Goal: Use online tool/utility: Utilize a website feature to perform a specific function

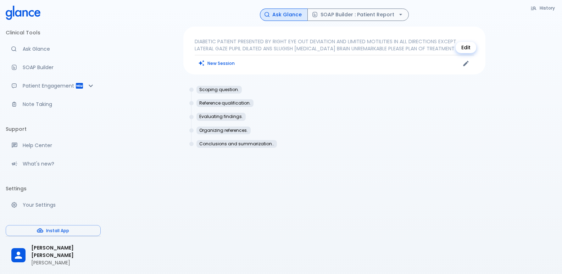
click at [465, 65] on icon "Edit" at bounding box center [465, 63] width 5 height 5
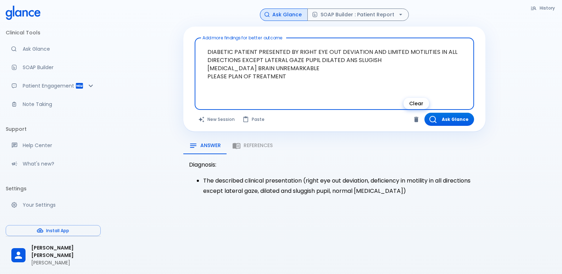
click at [416, 123] on icon "Clear" at bounding box center [416, 119] width 7 height 7
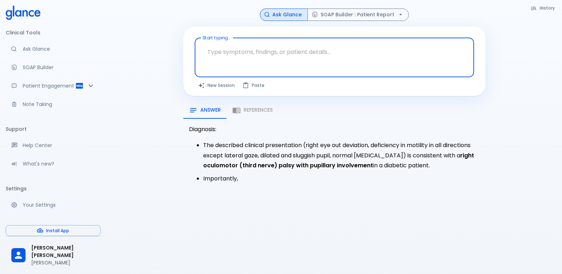
click at [241, 59] on textarea "Start typing..." at bounding box center [335, 52] width 270 height 22
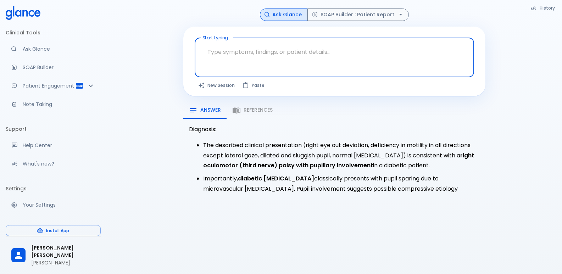
paste textarea "BCVA 0.3 , 0.15 IOP 16 , 13 mmHg MEDIA CATARACT"
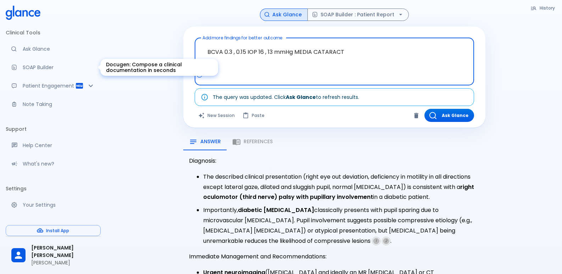
type textarea "BCVA 0.3 , 0.15 IOP 16 , 13 mmHg MEDIA CATARACT"
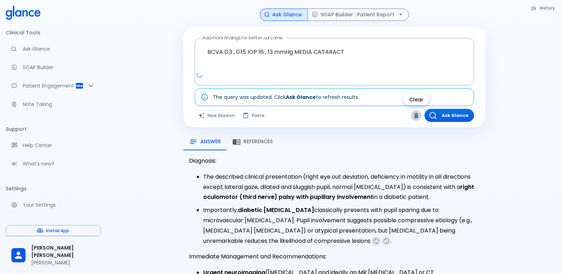
click at [414, 116] on icon "Clear" at bounding box center [416, 115] width 7 height 7
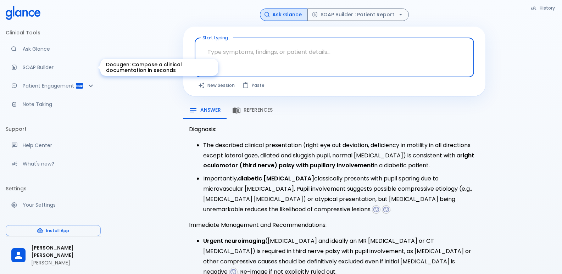
click at [38, 66] on p "SOAP Builder" at bounding box center [59, 67] width 72 height 7
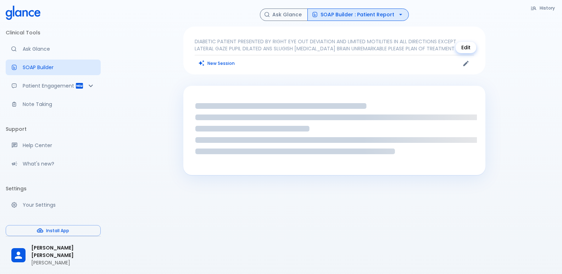
click at [464, 60] on icon "Edit" at bounding box center [466, 63] width 7 height 7
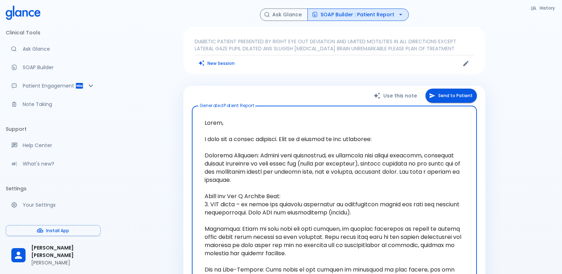
drag, startPoint x: 332, startPoint y: 80, endPoint x: 198, endPoint y: 46, distance: 138.2
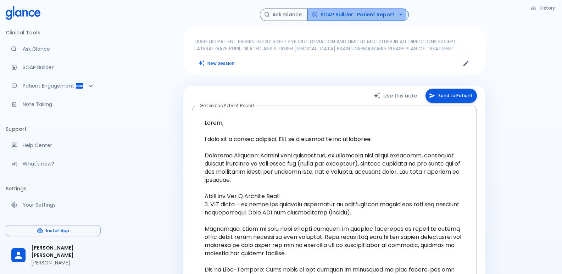
click at [340, 17] on button "SOAP Builder : Patient Report" at bounding box center [358, 15] width 101 height 12
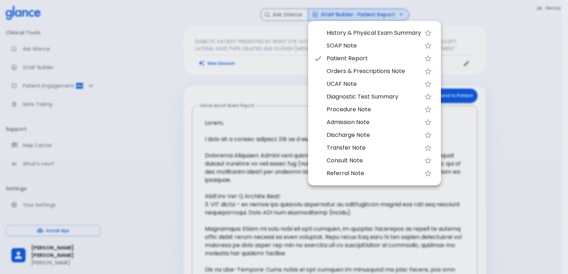
click at [332, 46] on span "SOAP Note" at bounding box center [373, 46] width 94 height 9
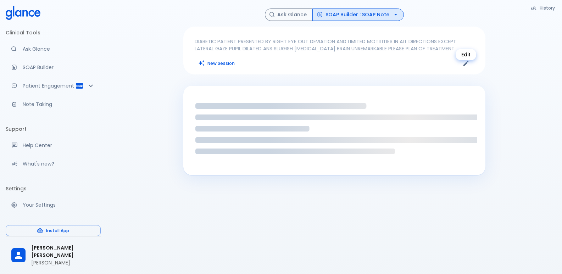
click at [463, 67] on icon "Edit" at bounding box center [466, 63] width 7 height 7
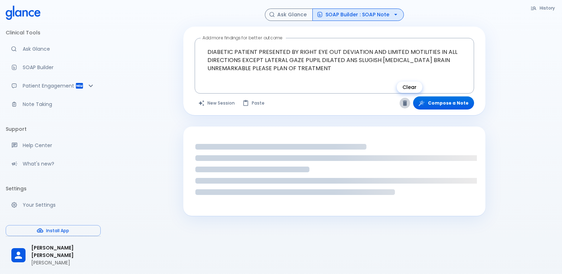
click at [409, 101] on icon "Clear" at bounding box center [405, 103] width 7 height 7
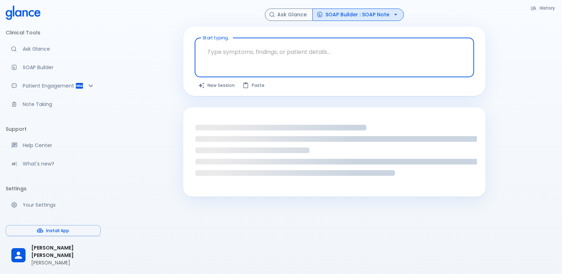
click at [341, 61] on textarea "Start typing..." at bounding box center [335, 52] width 270 height 22
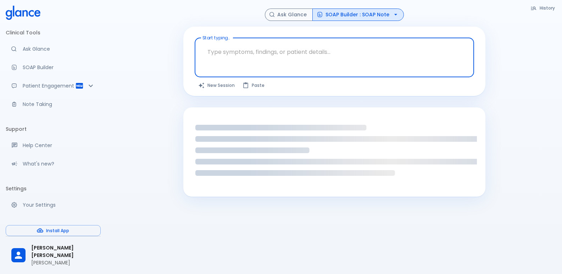
paste textarea "BCVA 0.3 , 0.15 IOP 16 , 13 mmHg MEDIA CATARACT"
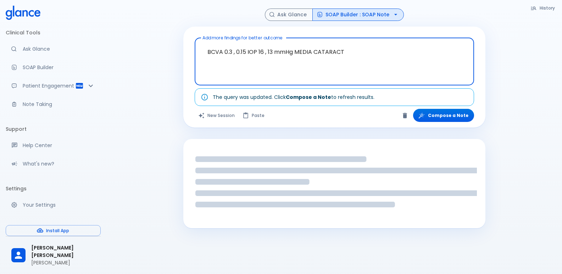
type textarea "BCVA 0.3 , 0.15 IOP 16 , 13 mmHg MEDIA CATARACT"
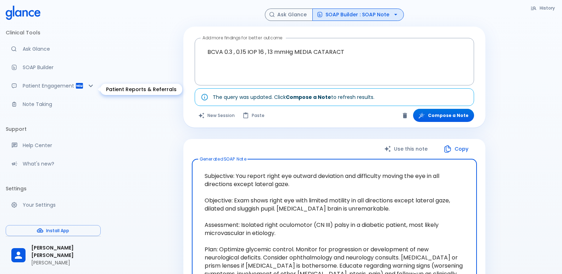
click at [95, 87] on div "Patient Engagement" at bounding box center [53, 86] width 95 height 16
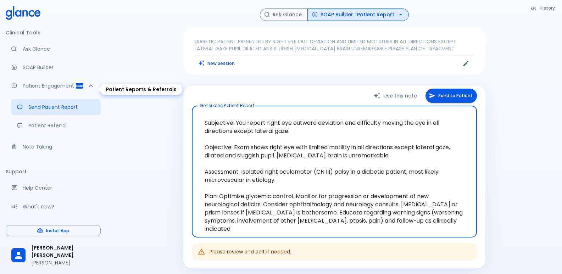
click at [76, 88] on icon "Patient Reports & Referrals" at bounding box center [79, 86] width 7 height 6
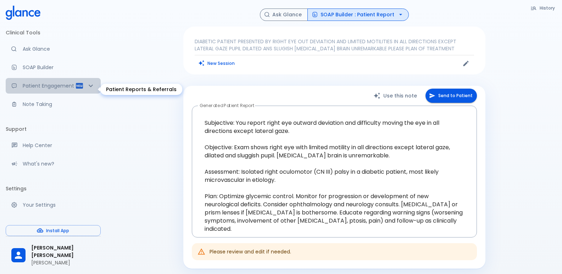
click at [75, 89] on icon "Patient Reports & Referrals" at bounding box center [79, 86] width 9 height 9
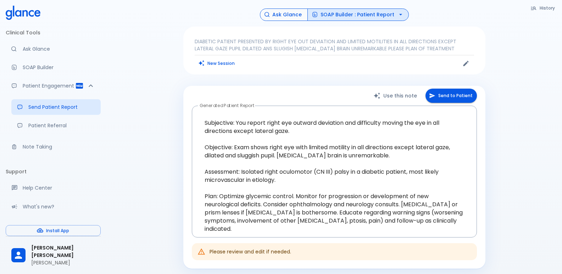
click at [285, 15] on button "Ask Glance" at bounding box center [284, 15] width 48 height 12
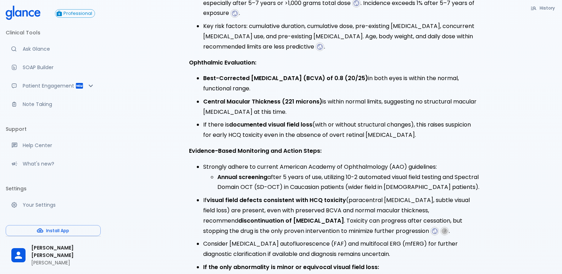
scroll to position [218, 0]
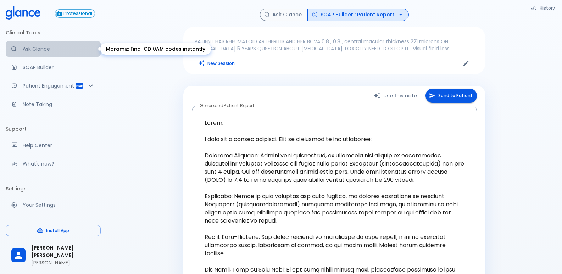
click at [55, 49] on p "Ask Glance" at bounding box center [59, 48] width 72 height 7
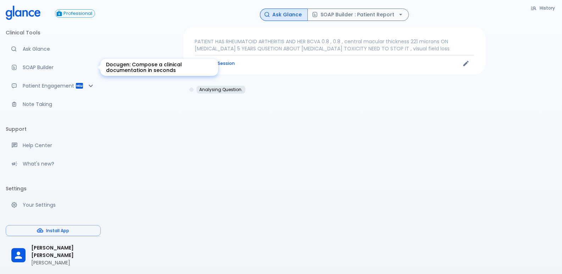
click at [47, 66] on p "SOAP Builder" at bounding box center [59, 67] width 72 height 7
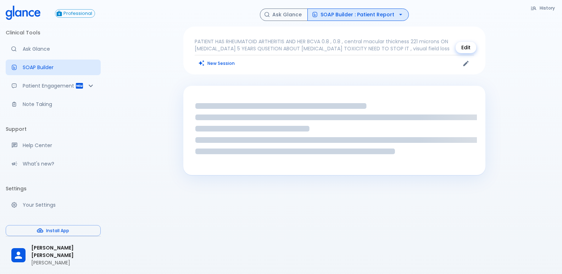
click at [467, 68] on button "Edit" at bounding box center [466, 63] width 11 height 11
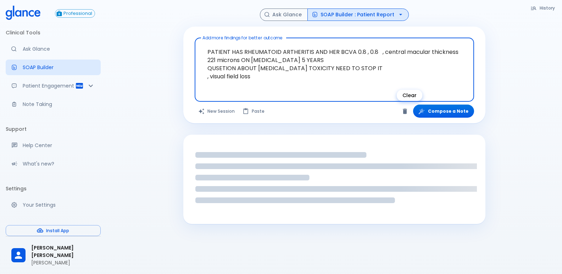
click at [407, 110] on icon "Clear" at bounding box center [405, 111] width 4 height 5
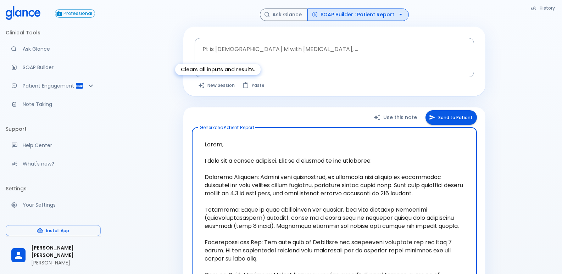
click at [225, 85] on button "New Session" at bounding box center [217, 85] width 44 height 10
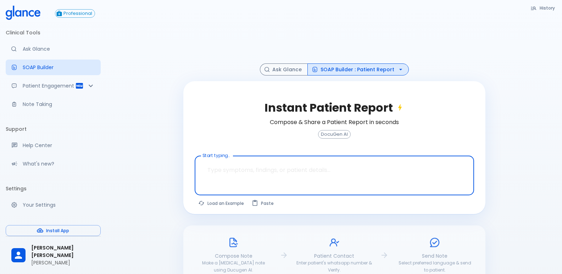
drag, startPoint x: 304, startPoint y: 172, endPoint x: 194, endPoint y: 161, distance: 109.9
click at [195, 161] on div "x Start typing..." at bounding box center [335, 176] width 280 height 40
paste textarea "BCVA 0.3 , 0.15 IOP 16 , 13 mmHg MEDIA CATARACT"
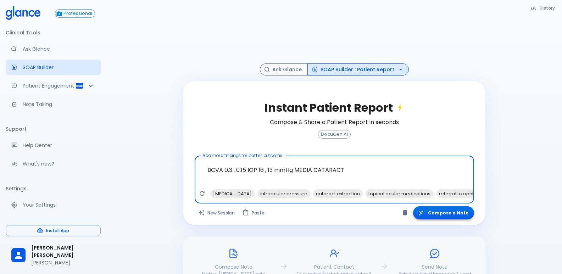
type textarea "BCVA 0.3 , 0.15 IOP 16 , 13 mmHg MEDIA CATARACT"
click at [444, 217] on button "Compose a Note" at bounding box center [443, 213] width 61 height 13
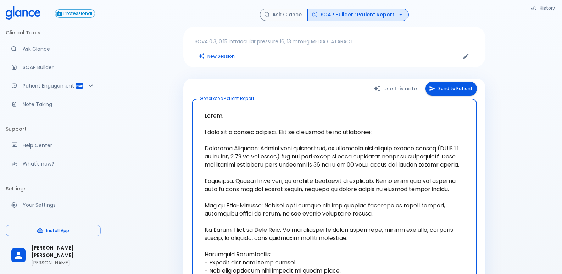
click at [337, 39] on p "BCVA 0.3, 0.15 intraocular pressure 16, 13 mmHg MEDIA CATARACT" at bounding box center [335, 41] width 280 height 7
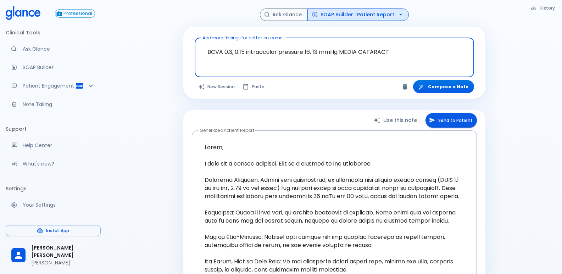
click at [329, 51] on textarea "BCVA 0.3, 0.15 intraocular pressure 16, 13 mmHg MEDIA CATARACT" at bounding box center [335, 52] width 270 height 22
click at [350, 13] on button "SOAP Builder : Patient Report" at bounding box center [358, 15] width 101 height 12
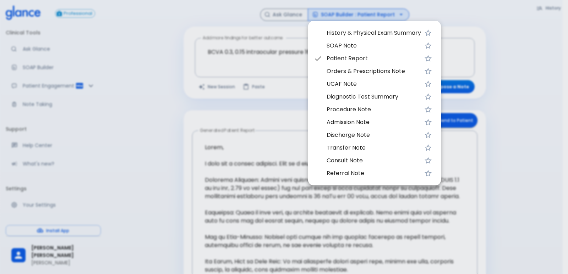
click at [342, 44] on span "SOAP Note" at bounding box center [373, 46] width 94 height 9
